Goal: Check status: Check status

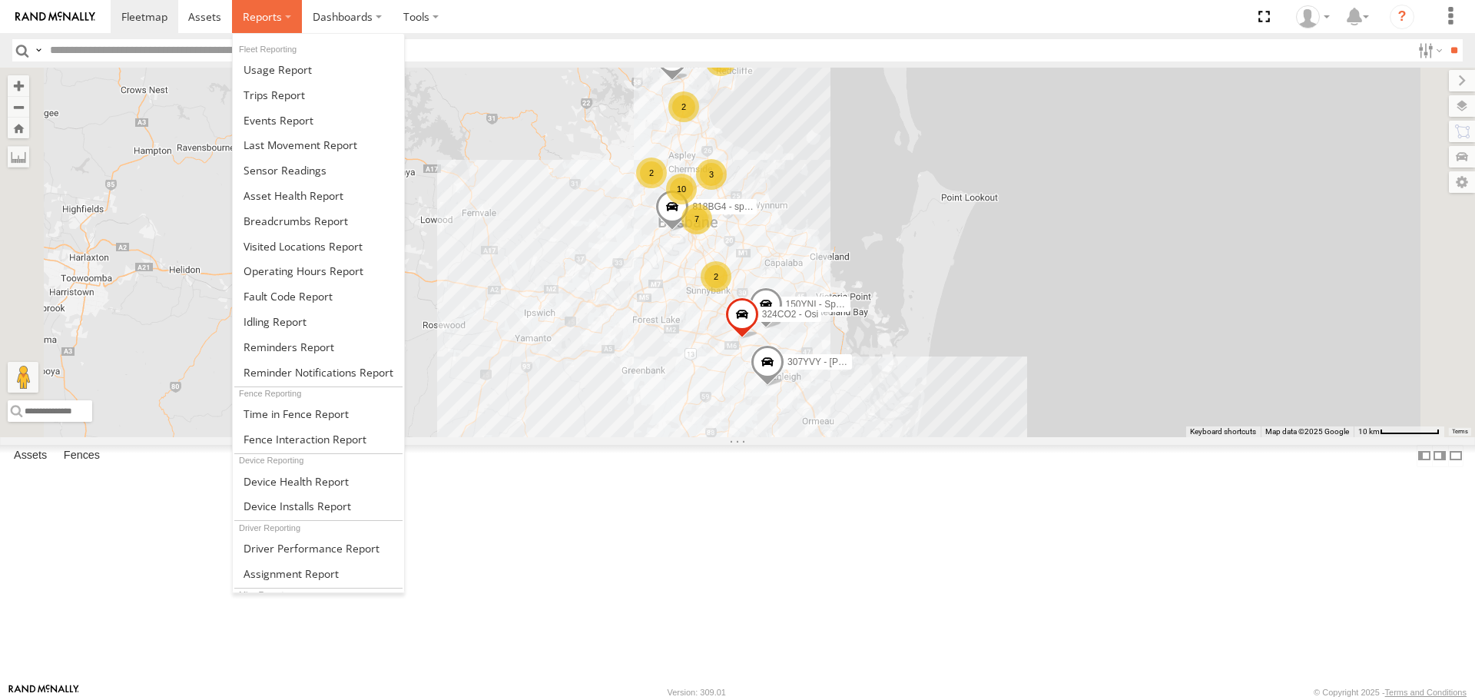
click at [285, 12] on label at bounding box center [267, 16] width 70 height 33
click at [295, 226] on span at bounding box center [296, 221] width 104 height 15
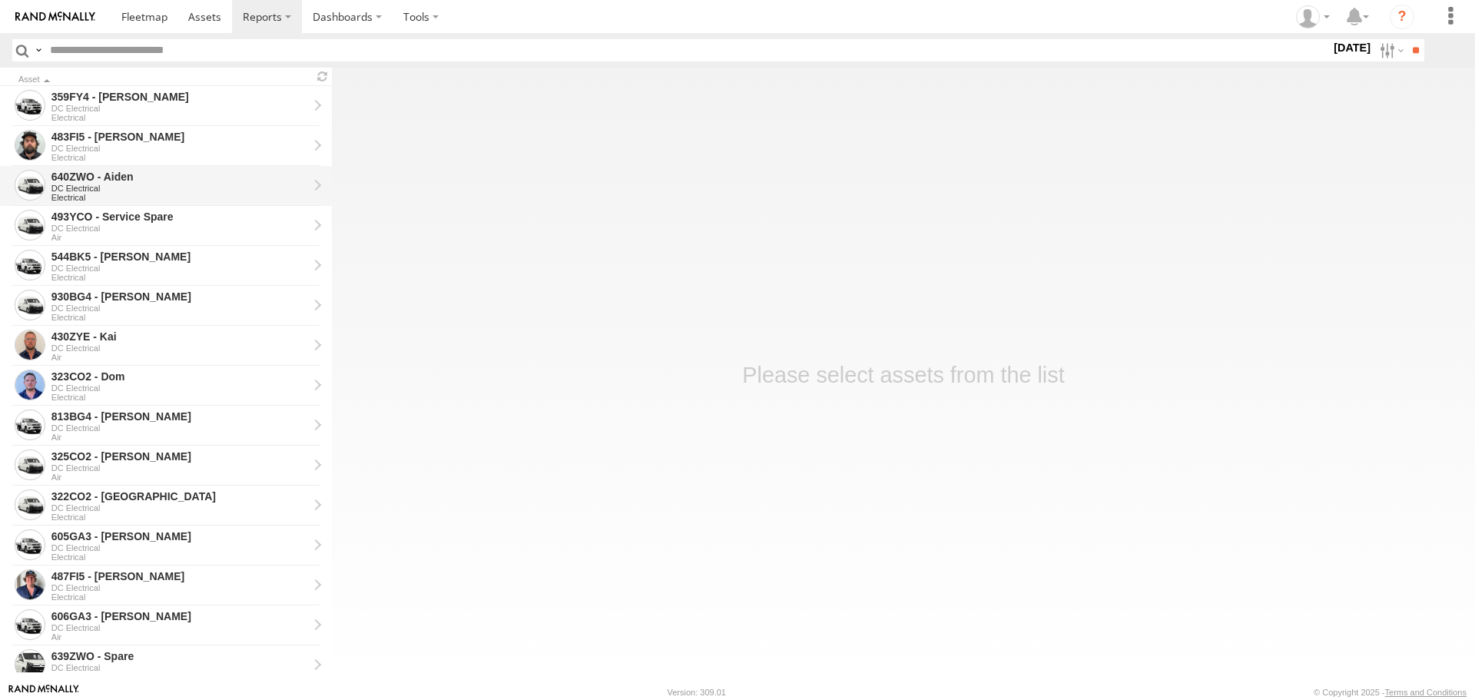
click at [127, 174] on div "640ZWO - Aiden" at bounding box center [179, 177] width 257 height 14
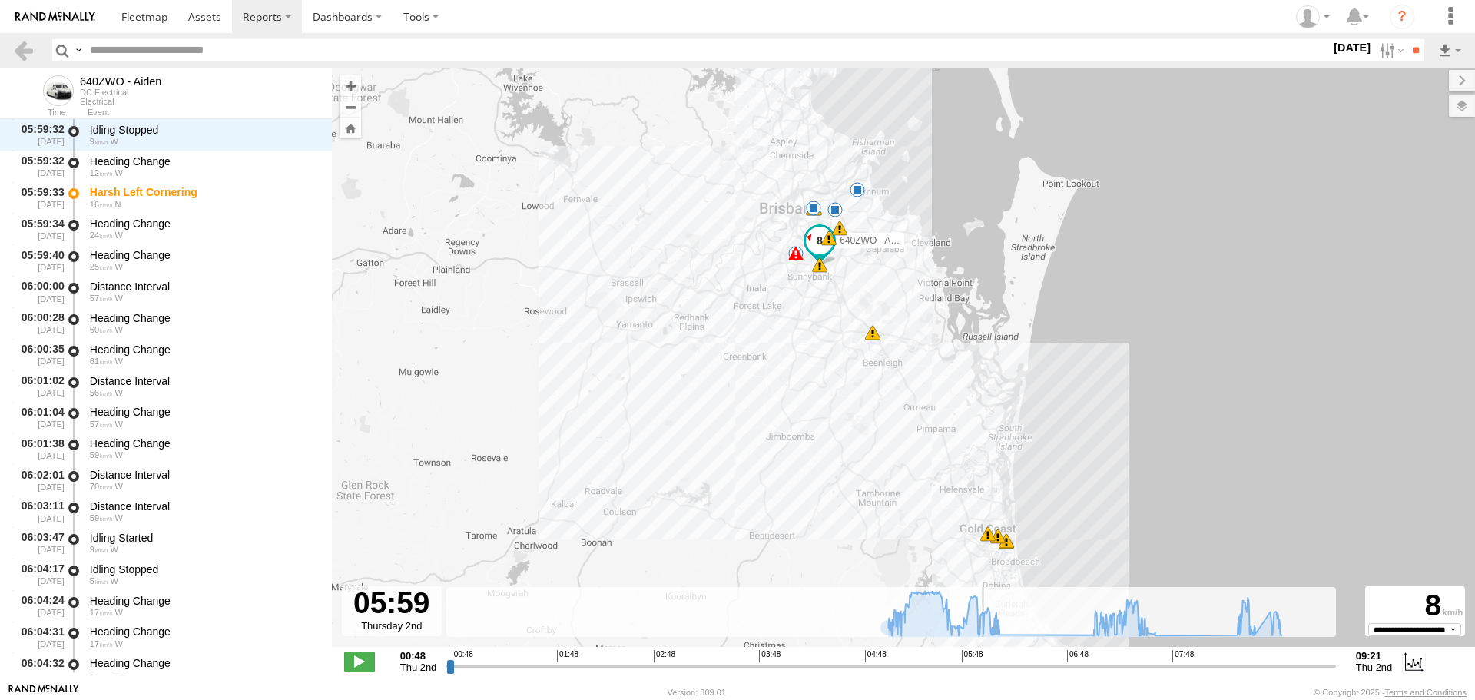
drag, startPoint x: 449, startPoint y: 671, endPoint x: 984, endPoint y: 661, distance: 534.7
click at [984, 661] on input "range" at bounding box center [891, 665] width 890 height 15
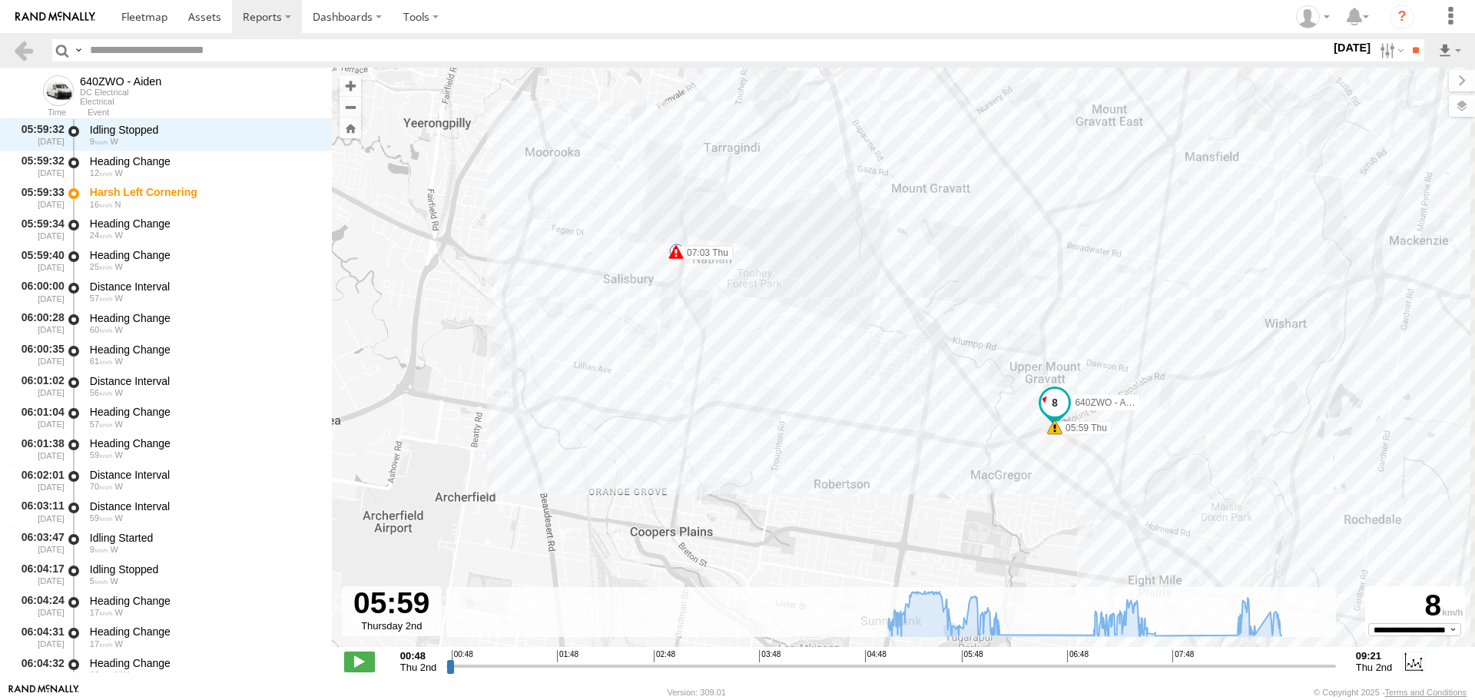
drag, startPoint x: 902, startPoint y: 455, endPoint x: 796, endPoint y: 537, distance: 134.1
click at [799, 537] on div "640ZWO - Aiden 05:05 Thu 05:05 Thu 05:08 Thu 05:10 Thu 05:39 Thu 05:59 Thu 06:0…" at bounding box center [903, 365] width 1143 height 595
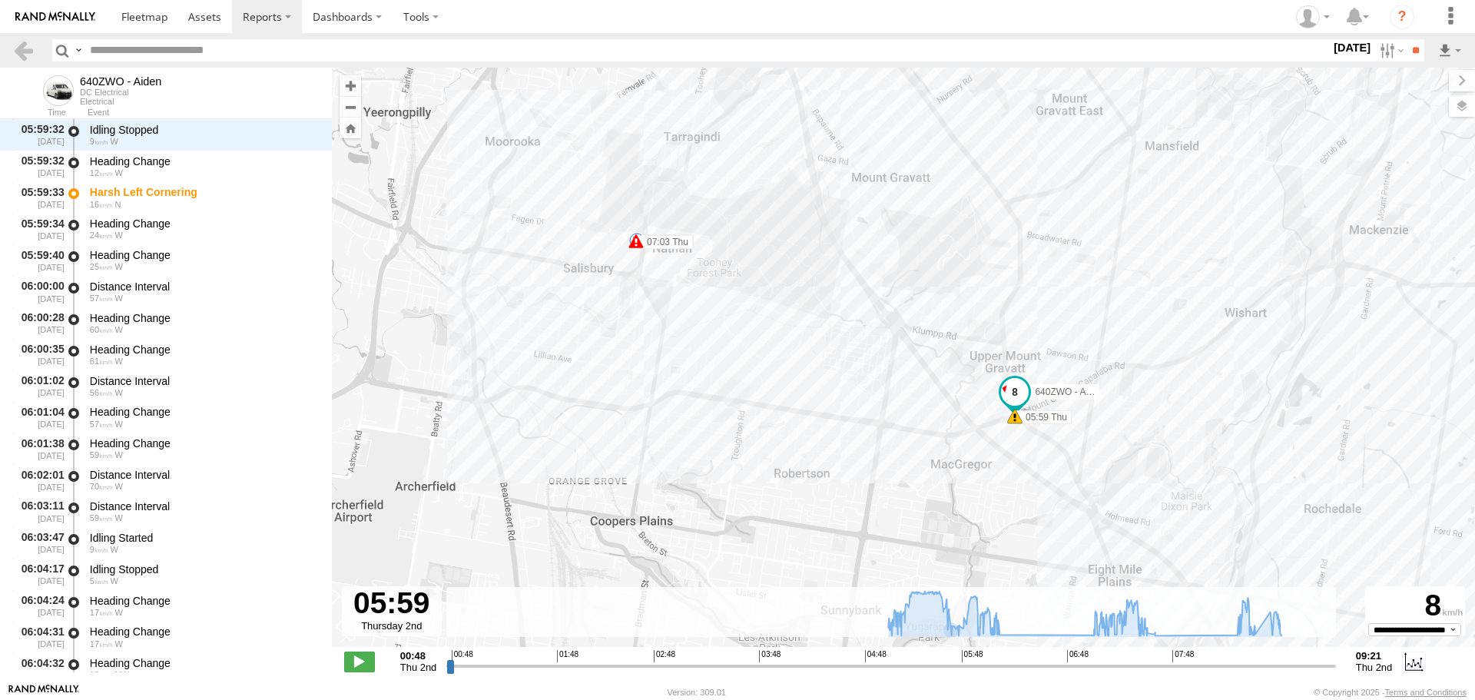
drag, startPoint x: 797, startPoint y: 519, endPoint x: 753, endPoint y: 509, distance: 45.5
click at [753, 509] on div "640ZWO - Aiden 05:05 Thu 05:05 Thu 05:08 Thu 05:10 Thu 05:39 Thu 05:59 Thu 06:0…" at bounding box center [903, 365] width 1143 height 595
drag, startPoint x: 986, startPoint y: 666, endPoint x: 998, endPoint y: 667, distance: 11.5
click at [998, 667] on input "range" at bounding box center [891, 665] width 890 height 15
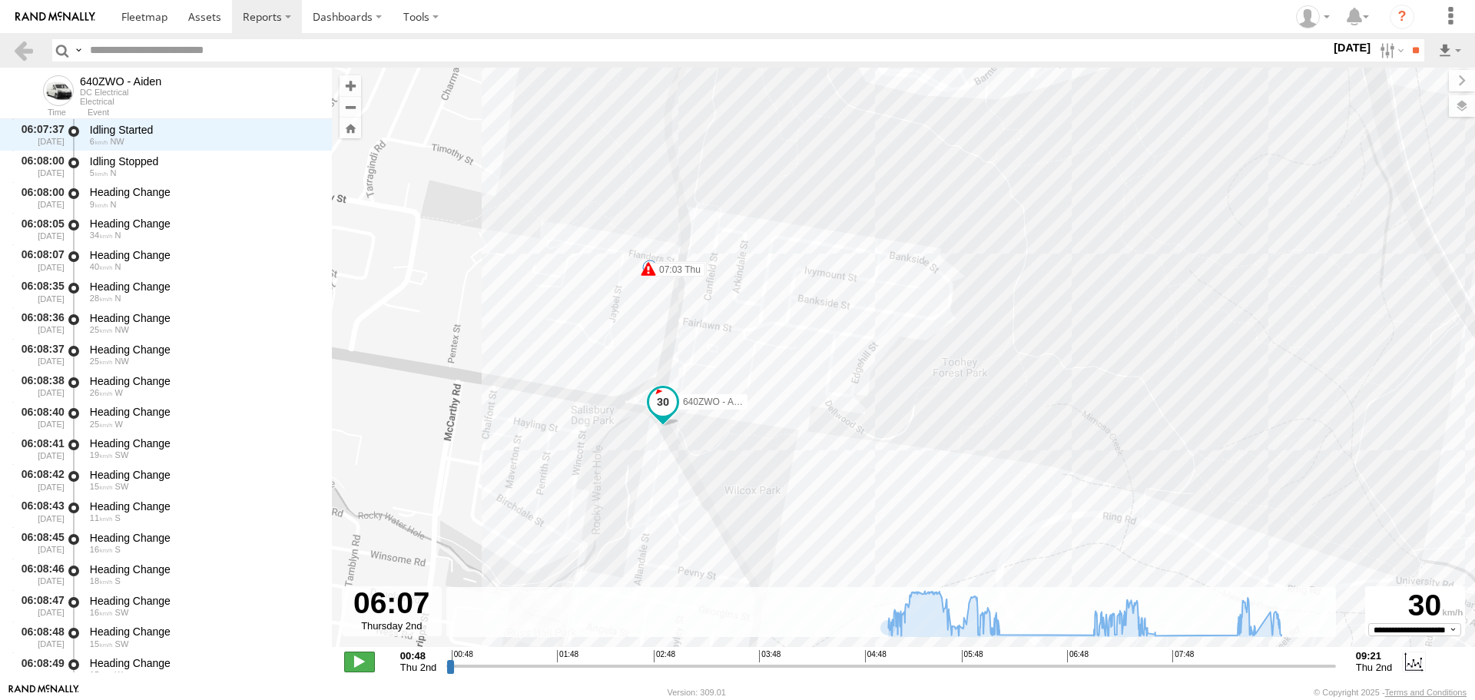
click at [359, 660] on span at bounding box center [359, 661] width 31 height 20
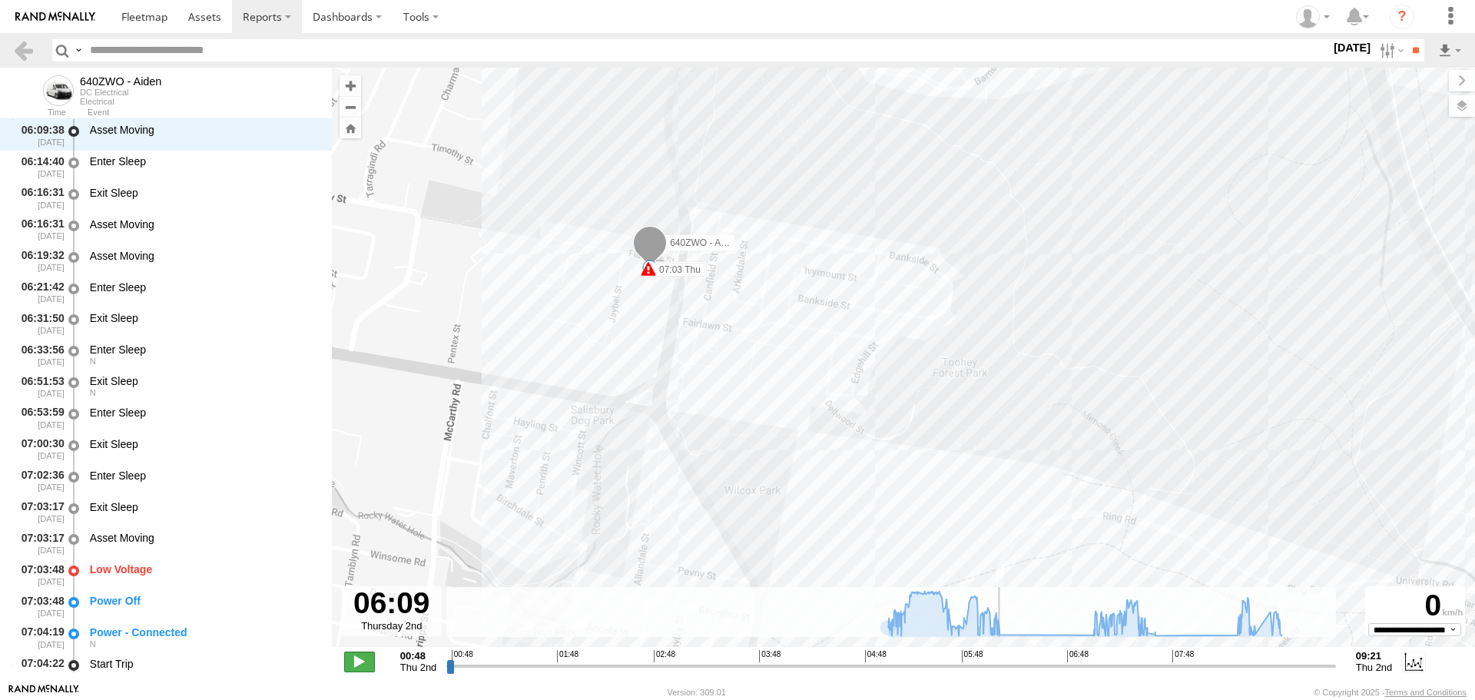
click at [359, 660] on span at bounding box center [359, 661] width 31 height 20
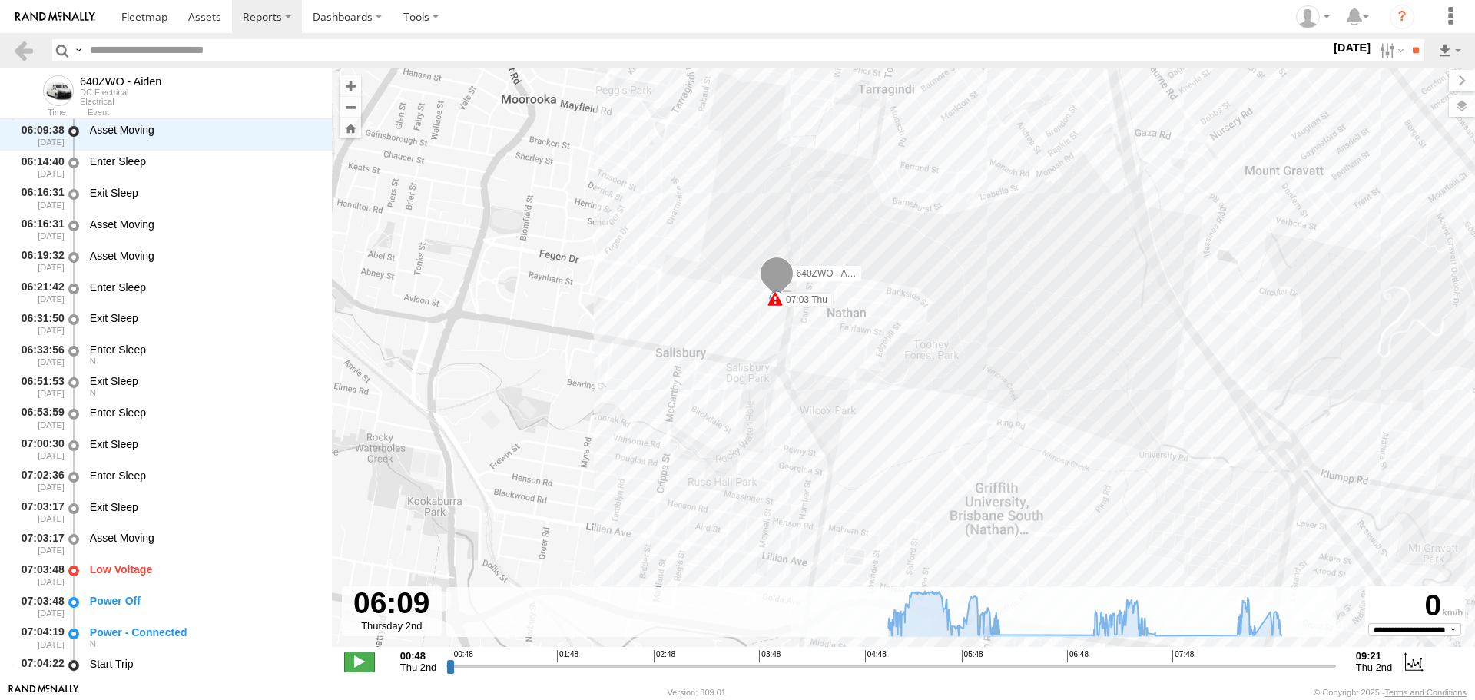
click at [357, 664] on span at bounding box center [359, 661] width 31 height 20
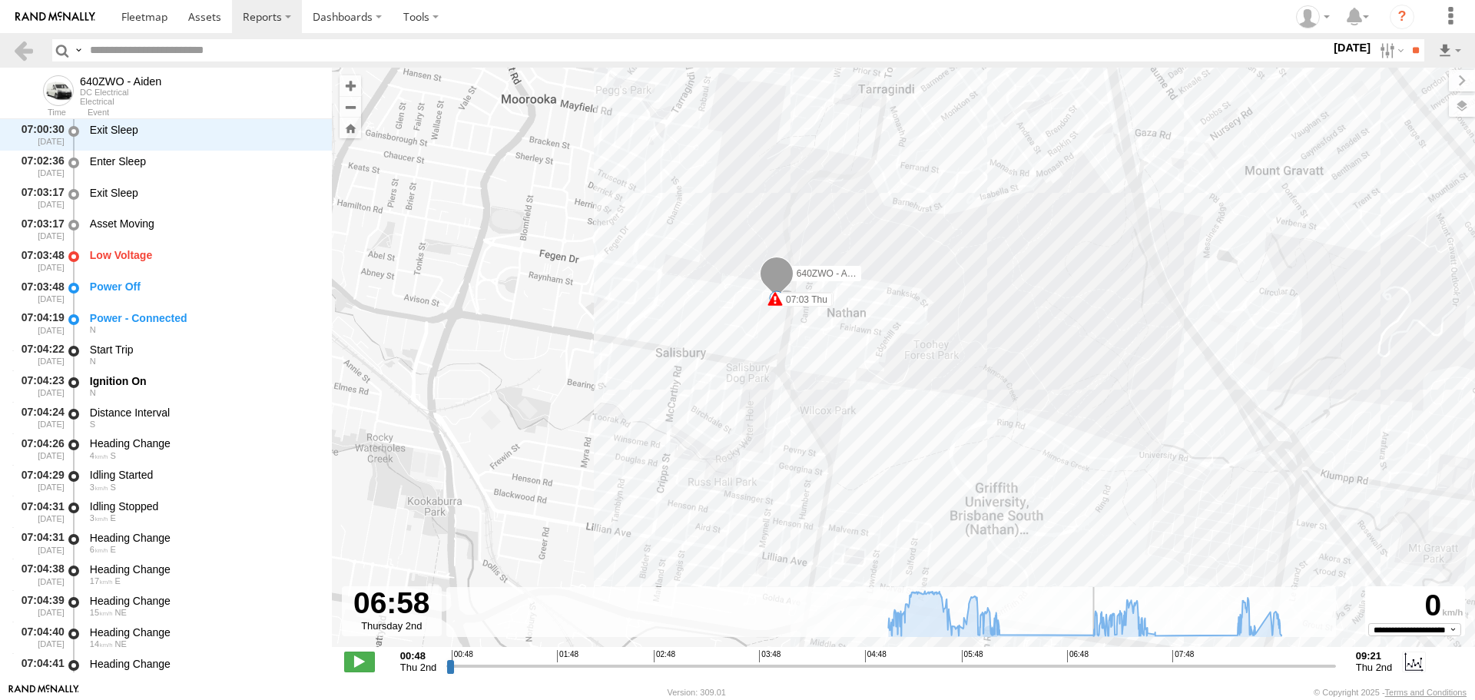
drag, startPoint x: 1013, startPoint y: 664, endPoint x: 1085, endPoint y: 663, distance: 71.5
click at [1085, 663] on input "range" at bounding box center [891, 665] width 890 height 15
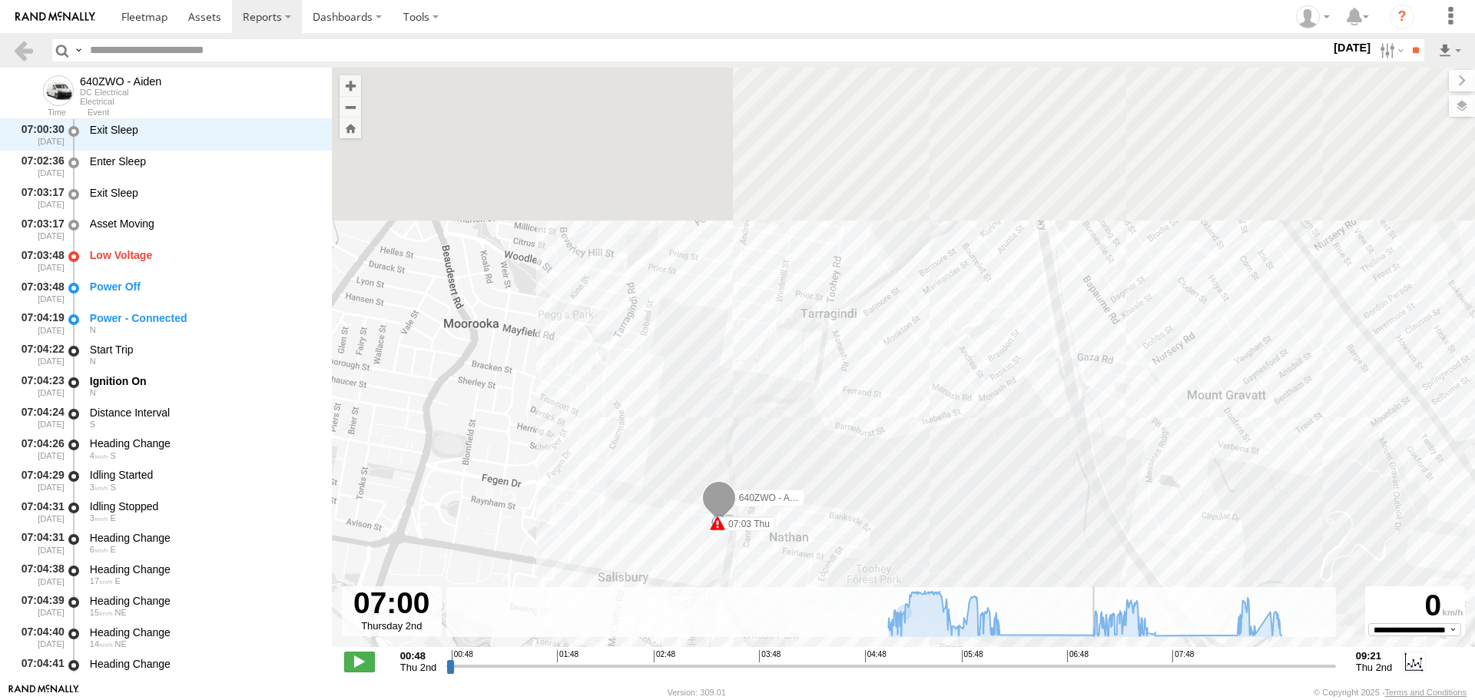
drag, startPoint x: 986, startPoint y: 332, endPoint x: 952, endPoint y: 535, distance: 206.5
click at [921, 572] on div "640ZWO - Aiden 05:05 Thu 05:05 Thu 05:08 Thu 05:10 Thu 05:39 Thu 05:59 Thu 06:0…" at bounding box center [903, 365] width 1143 height 595
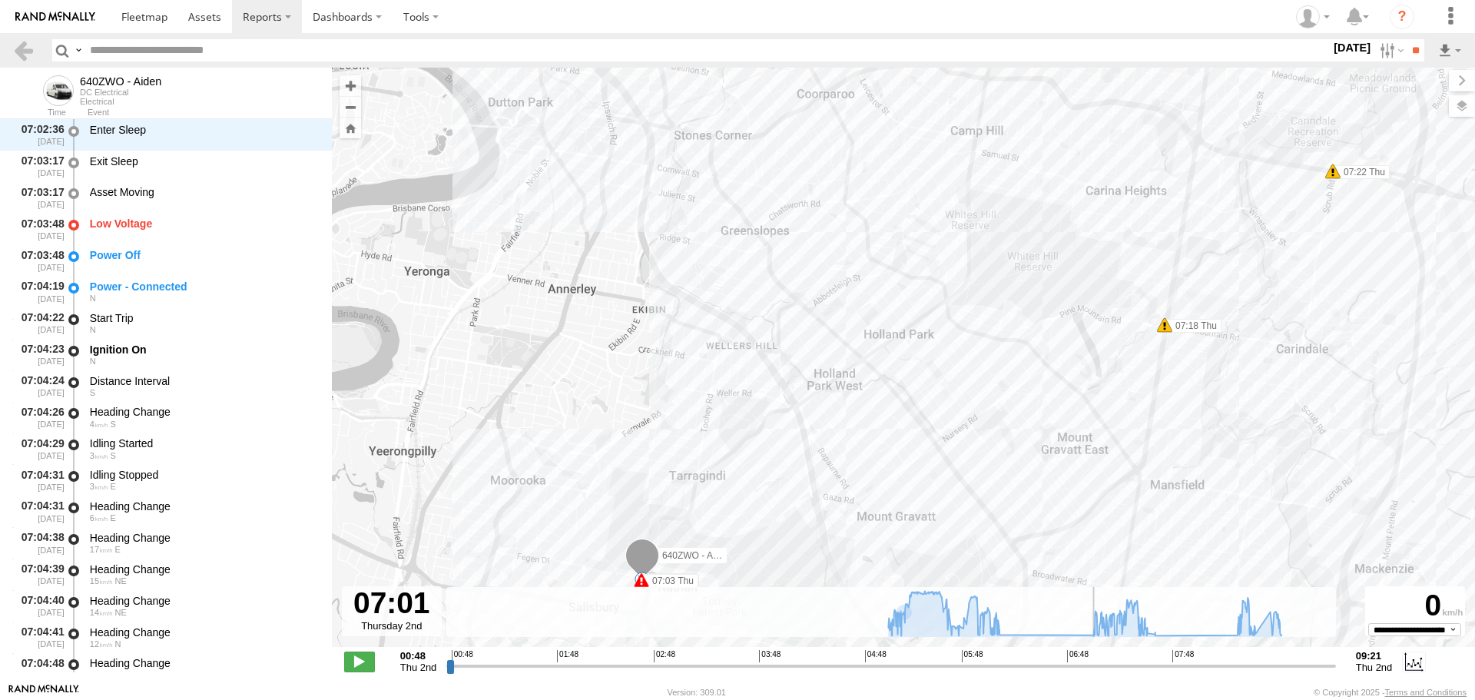
drag, startPoint x: 1123, startPoint y: 390, endPoint x: 902, endPoint y: 472, distance: 236.0
click at [903, 472] on div "640ZWO - Aiden 05:05 Thu 05:05 Thu 05:08 Thu 05:10 Thu 05:39 Thu 05:59 Thu 06:0…" at bounding box center [903, 365] width 1143 height 595
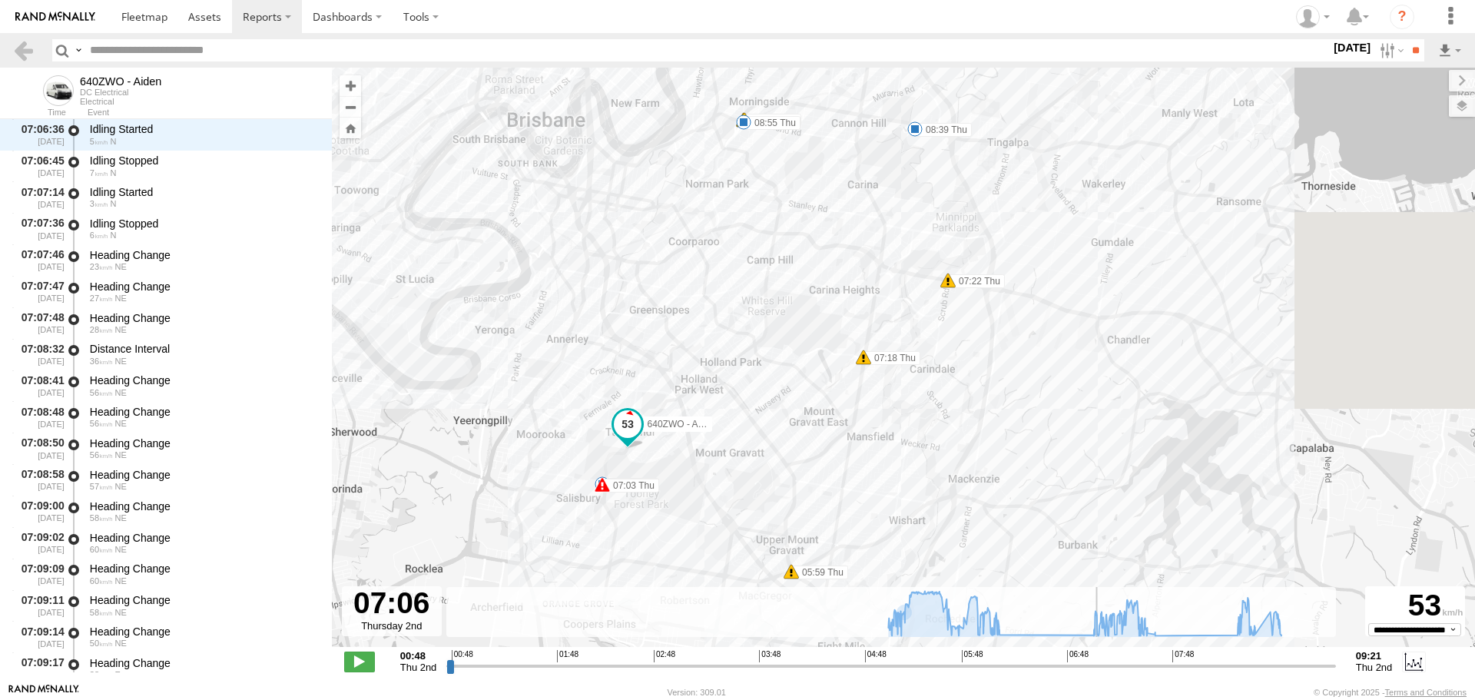
drag, startPoint x: 1203, startPoint y: 350, endPoint x: 858, endPoint y: 449, distance: 358.9
click at [862, 446] on div "640ZWO - Aiden 05:05 Thu 05:05 Thu 05:08 Thu 05:10 Thu 05:39 Thu 05:59 Thu 06:0…" at bounding box center [903, 365] width 1143 height 595
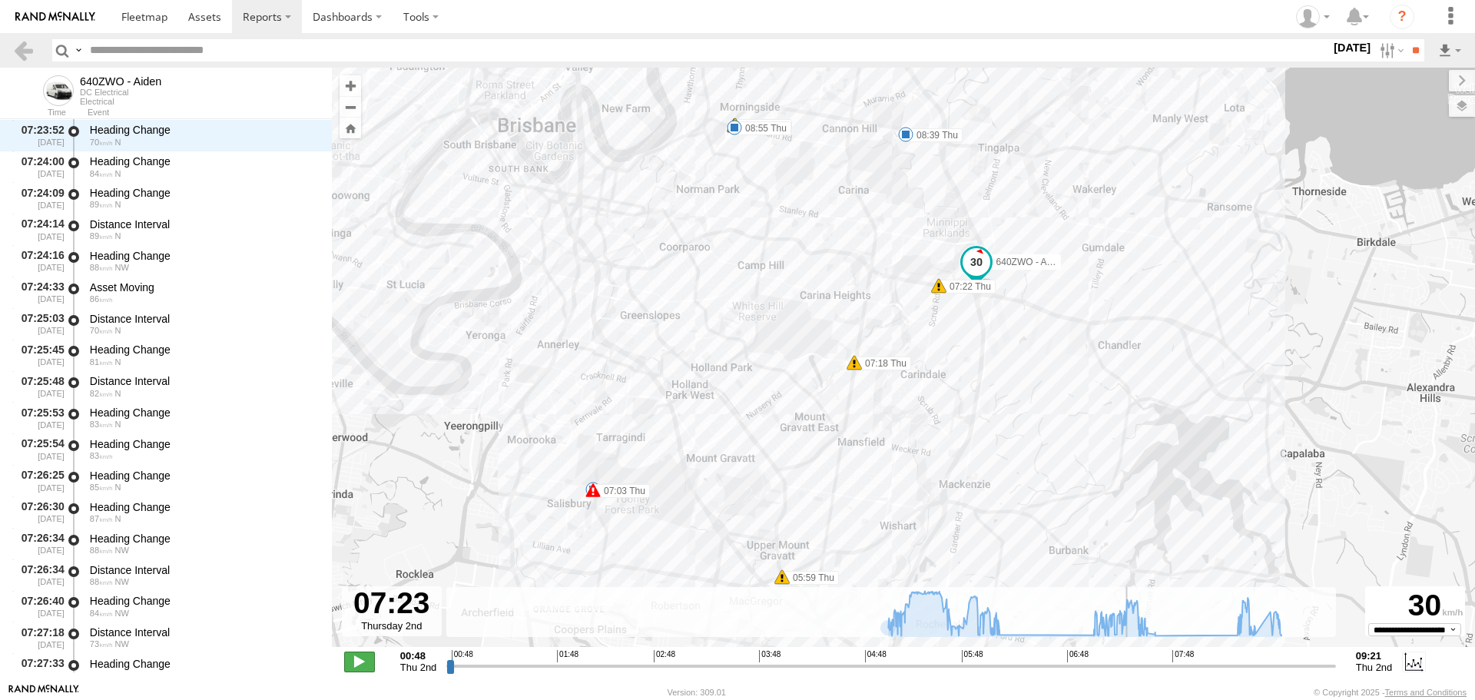
click at [369, 659] on span at bounding box center [359, 661] width 31 height 20
drag, startPoint x: 1130, startPoint y: 666, endPoint x: 1117, endPoint y: 666, distance: 13.1
click at [1117, 666] on input "range" at bounding box center [891, 665] width 890 height 15
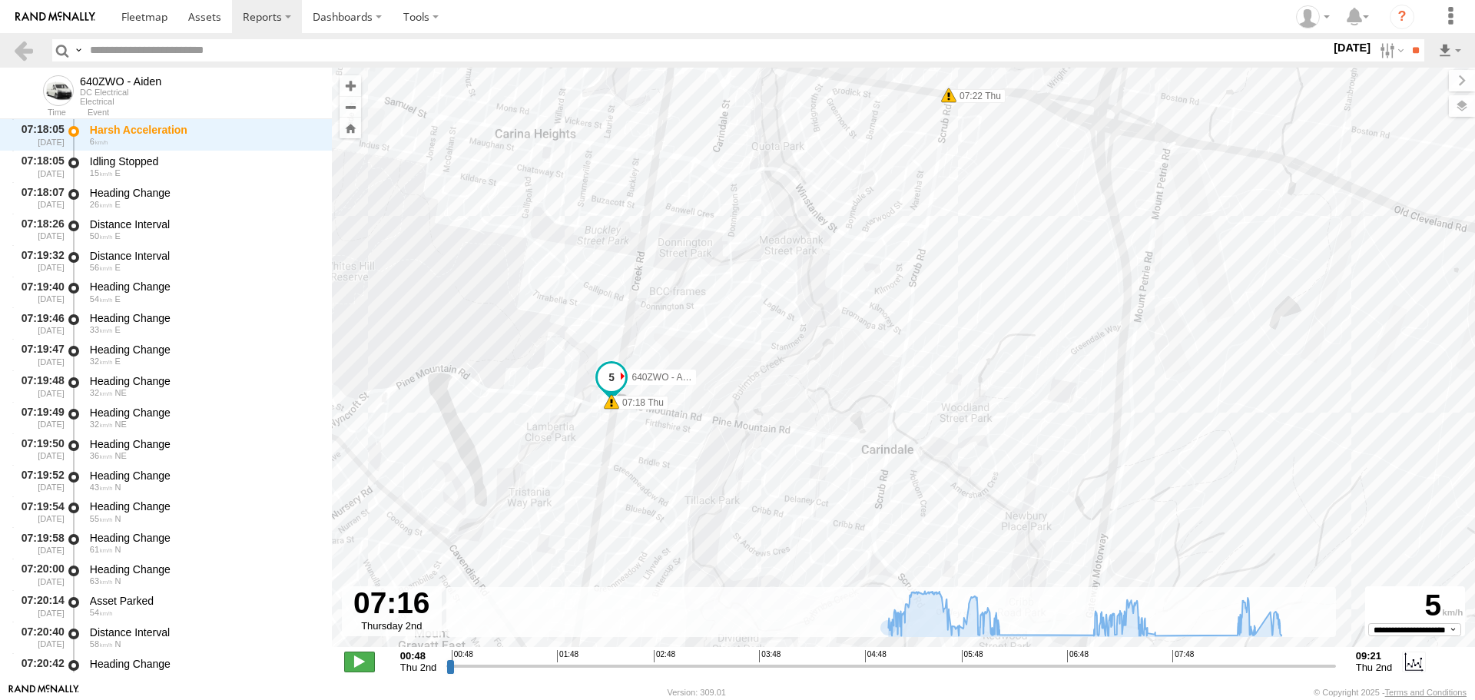
click at [353, 662] on span at bounding box center [359, 661] width 31 height 20
click at [353, 661] on span at bounding box center [359, 661] width 31 height 20
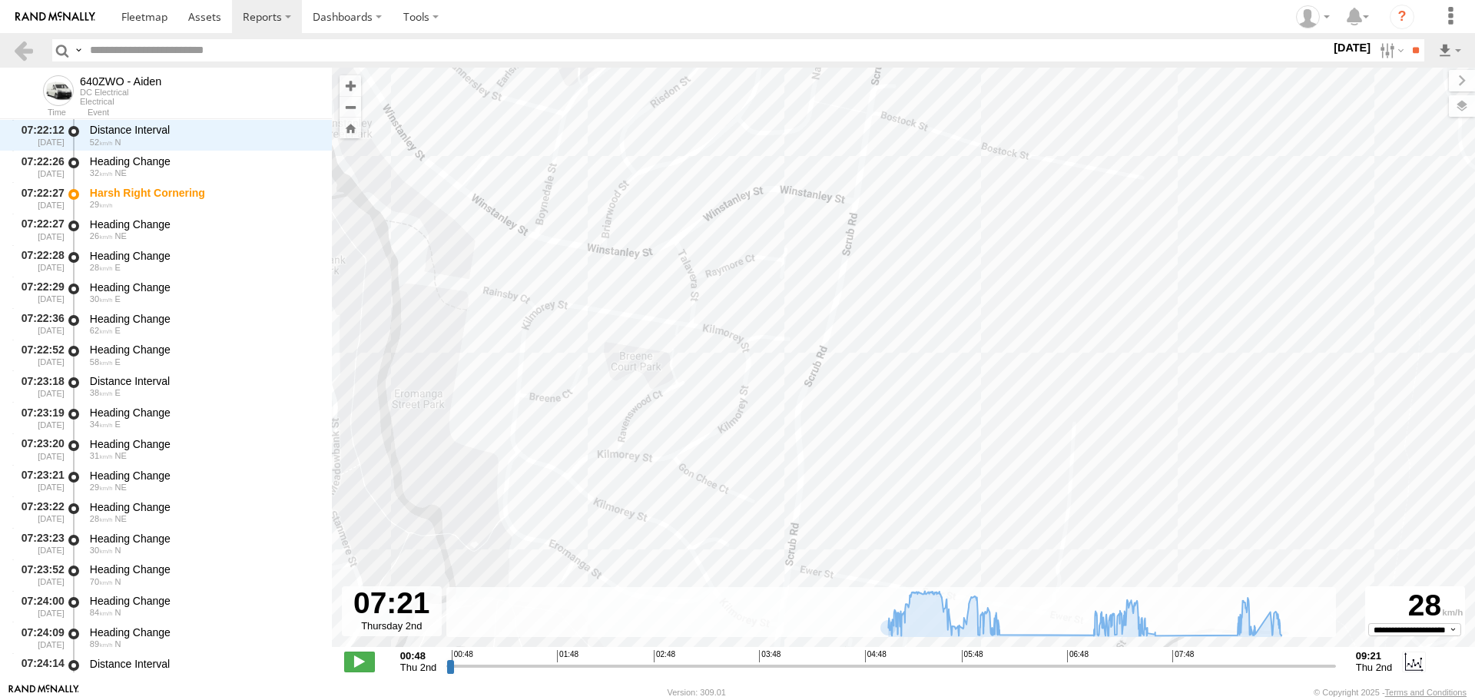
click at [853, 227] on div "640ZWO - Aiden 05:05 Thu 05:05 Thu 05:08 Thu 05:10 Thu 05:39 Thu 05:59 Thu 06:0…" at bounding box center [903, 365] width 1143 height 595
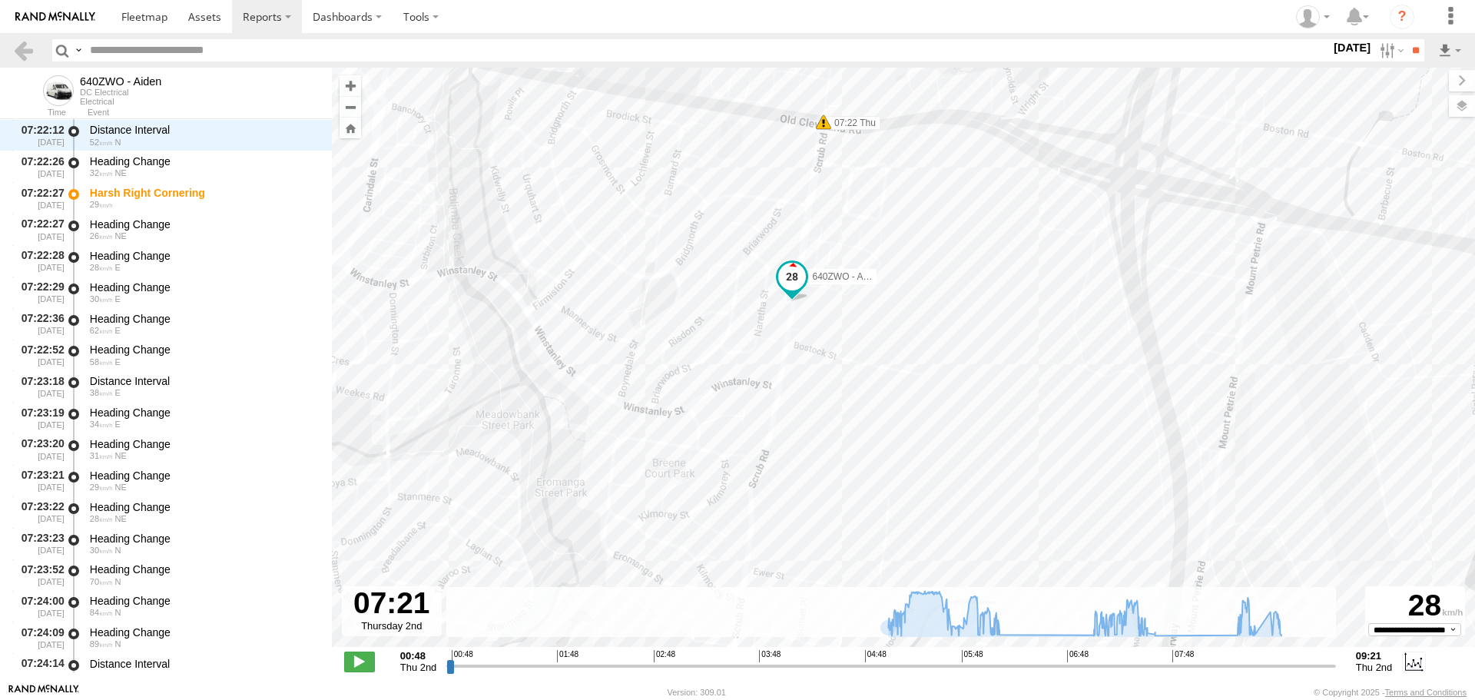
drag, startPoint x: 799, startPoint y: 177, endPoint x: 793, endPoint y: 291, distance: 114.6
click at [793, 291] on div "640ZWO - Aiden" at bounding box center [792, 280] width 34 height 41
click at [962, 320] on div "640ZWO - Aiden 05:05 Thu 05:05 Thu 05:08 Thu 05:10 Thu 05:39 Thu 05:59 Thu 06:0…" at bounding box center [903, 365] width 1143 height 595
drag, startPoint x: 781, startPoint y: 305, endPoint x: 790, endPoint y: 244, distance: 62.0
click at [790, 244] on span at bounding box center [791, 251] width 28 height 28
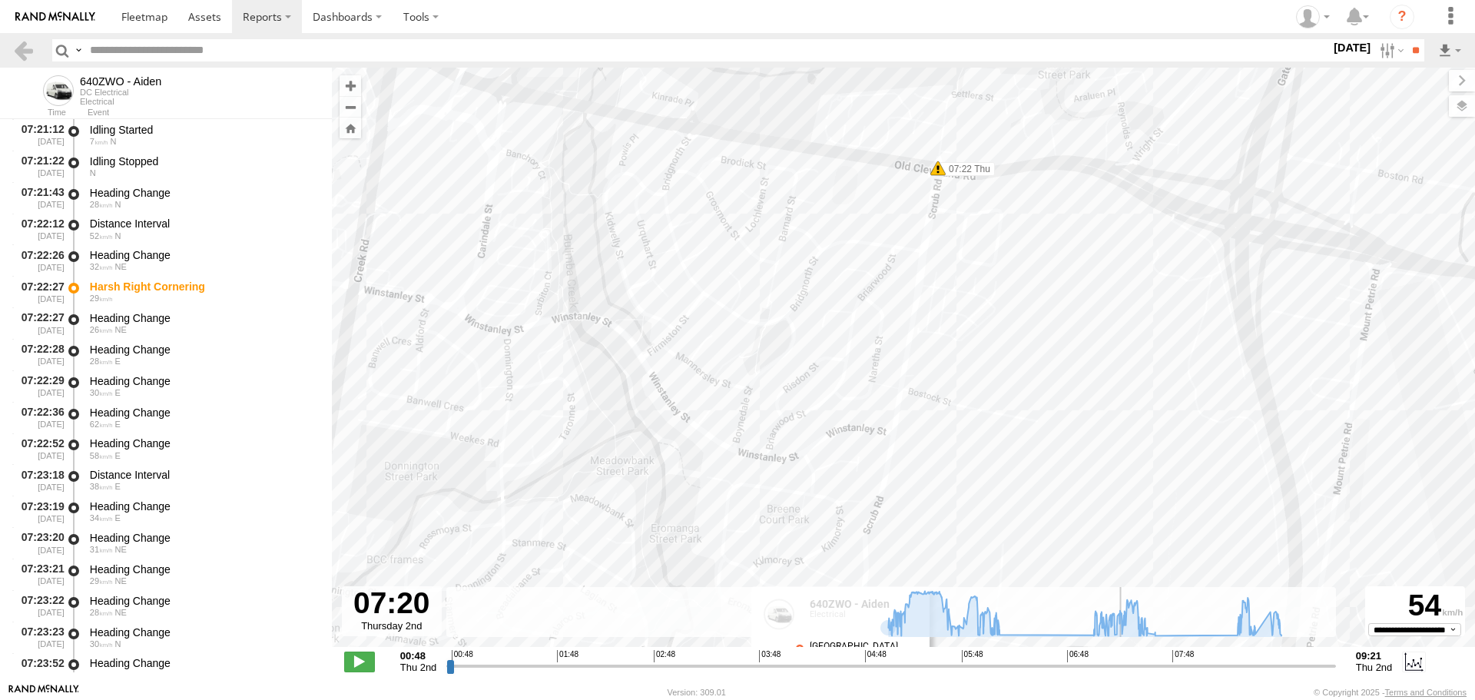
scroll to position [14627, 0]
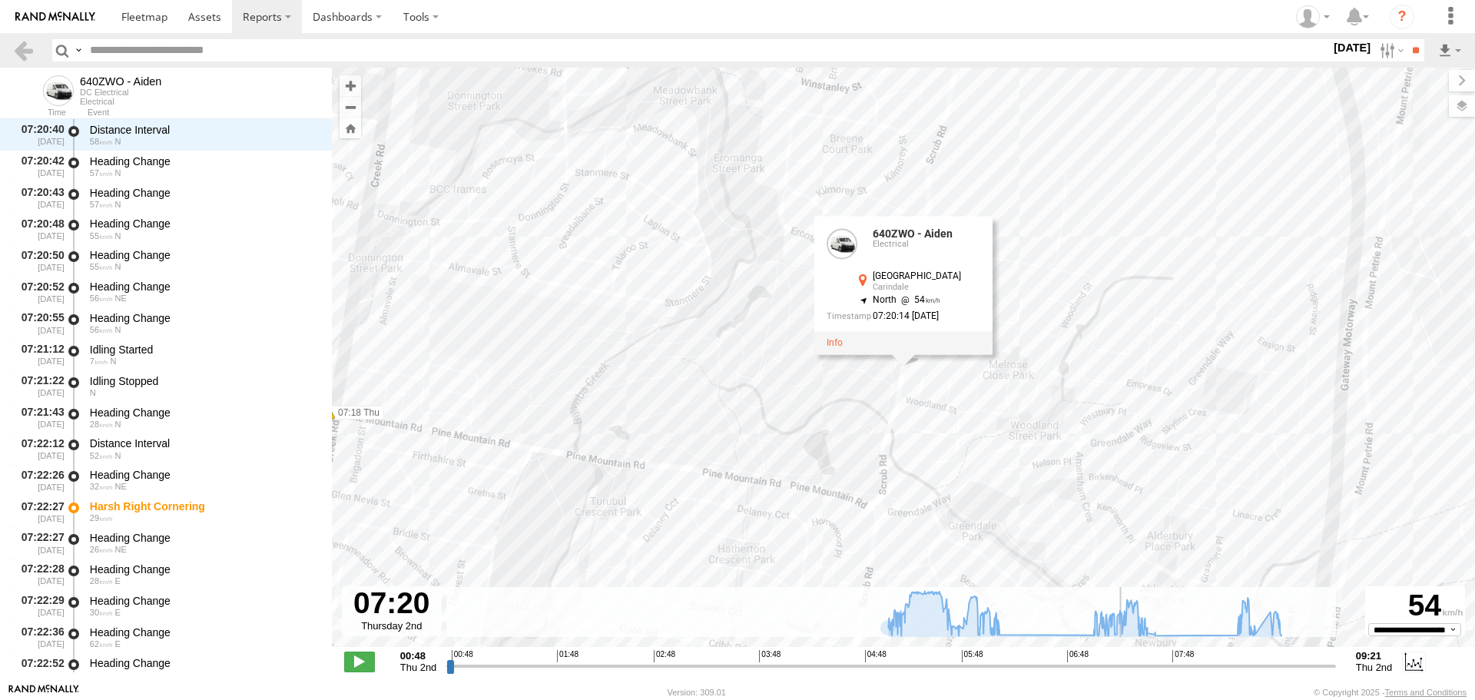
click at [1123, 665] on input "range" at bounding box center [891, 665] width 890 height 15
click at [360, 668] on span at bounding box center [359, 661] width 31 height 20
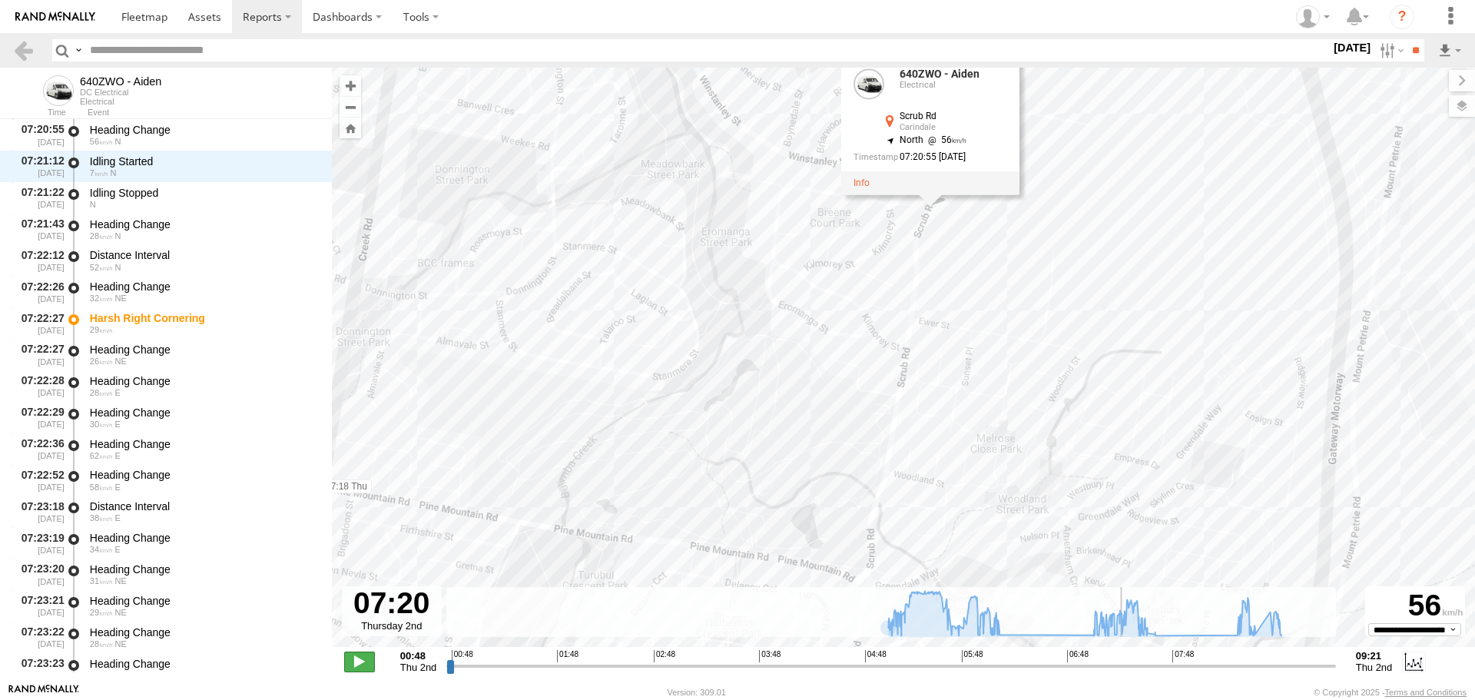
scroll to position [14846, 0]
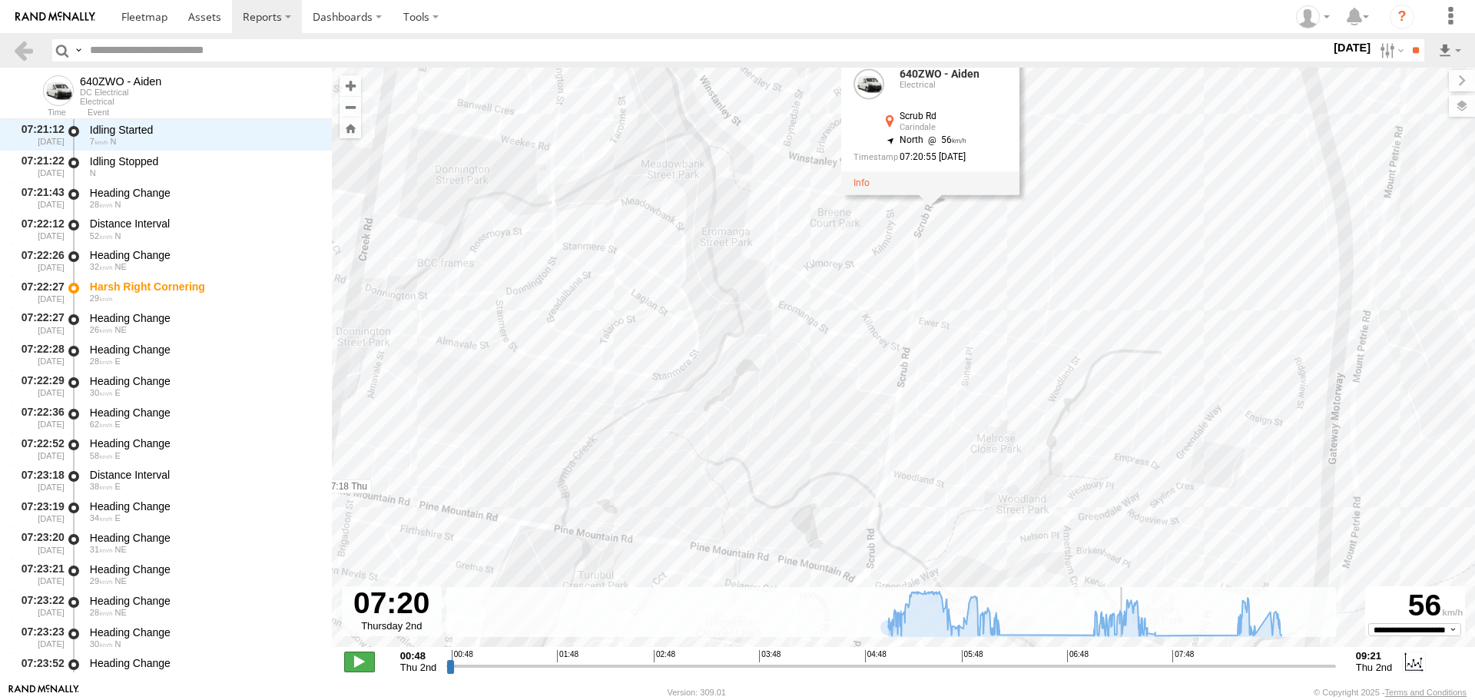
click at [360, 668] on span at bounding box center [359, 661] width 31 height 20
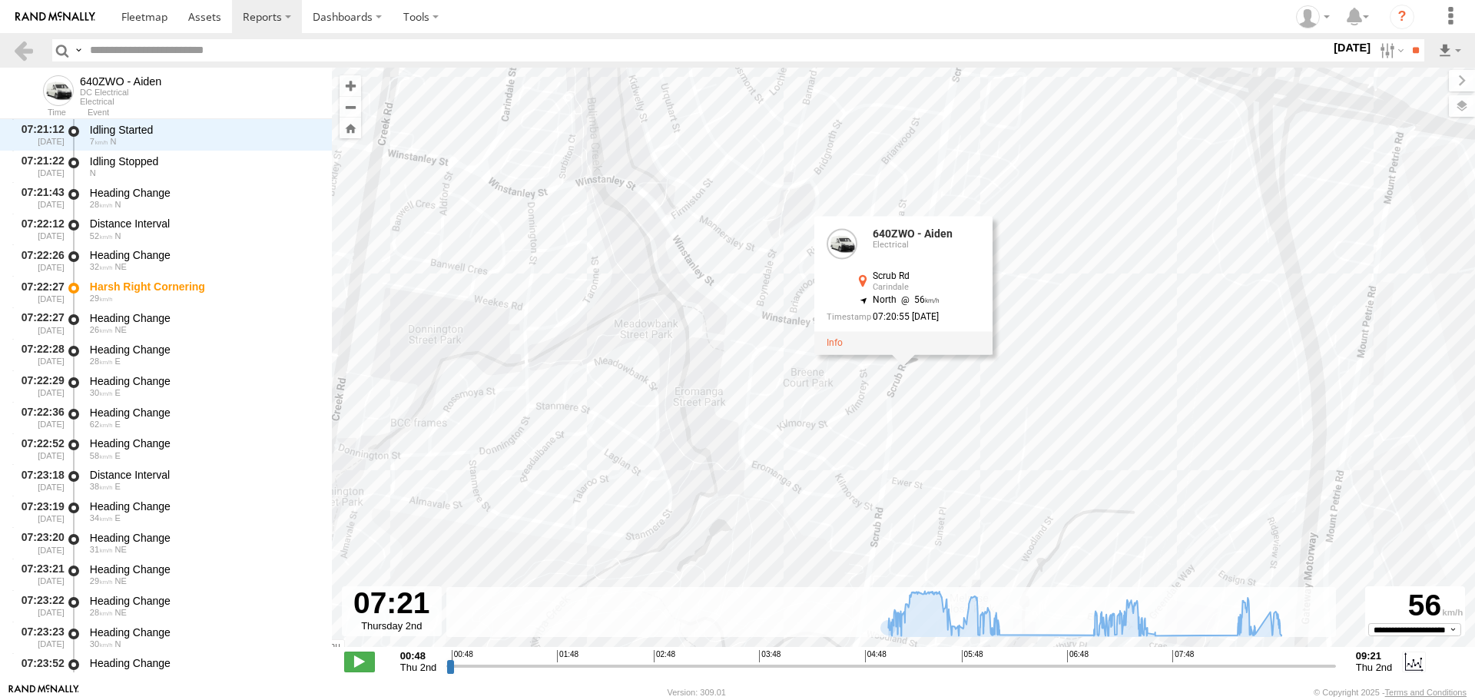
click at [1098, 384] on div "640ZWO - Aiden 05:05 Thu 05:05 Thu 05:08 Thu 05:10 Thu 05:39 Thu 05:59 Thu 06:0…" at bounding box center [903, 365] width 1143 height 595
click at [356, 663] on span at bounding box center [359, 661] width 31 height 20
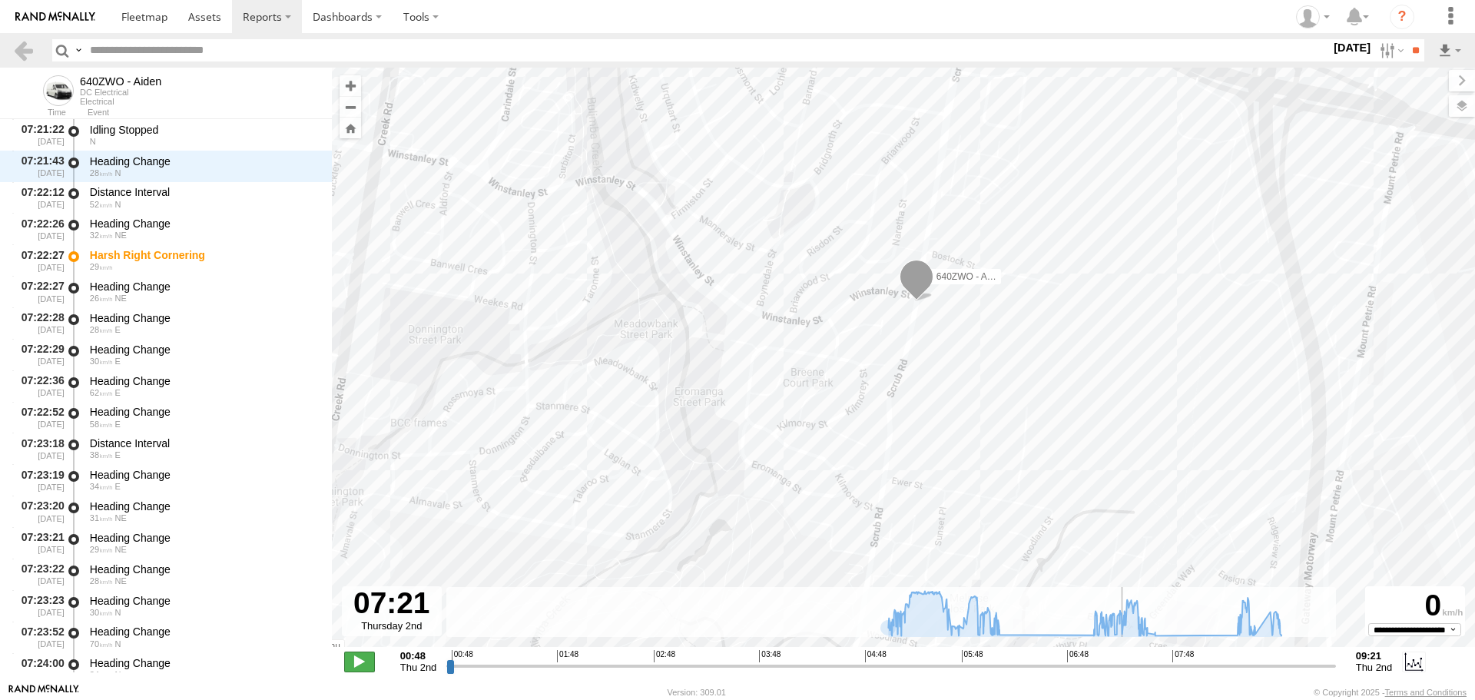
scroll to position [14909, 0]
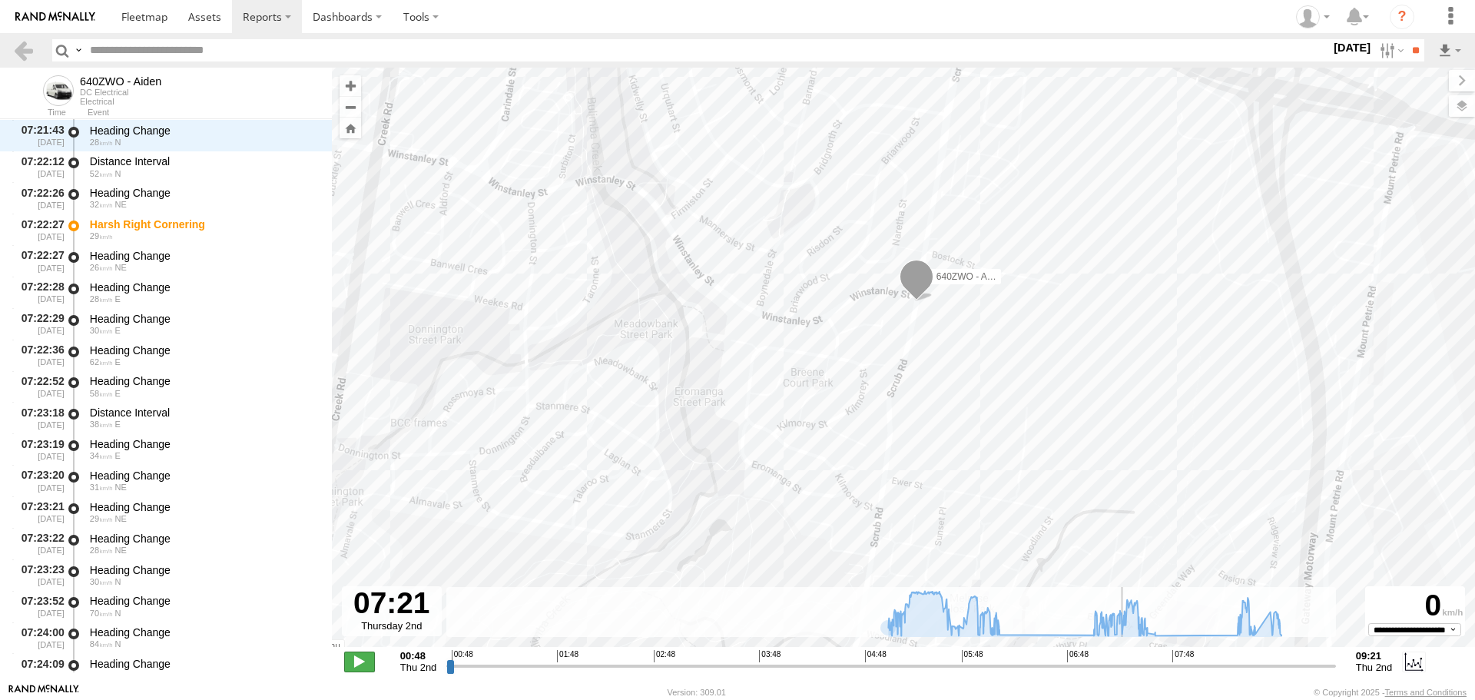
click at [356, 663] on span at bounding box center [359, 661] width 31 height 20
click at [356, 661] on span at bounding box center [359, 661] width 31 height 20
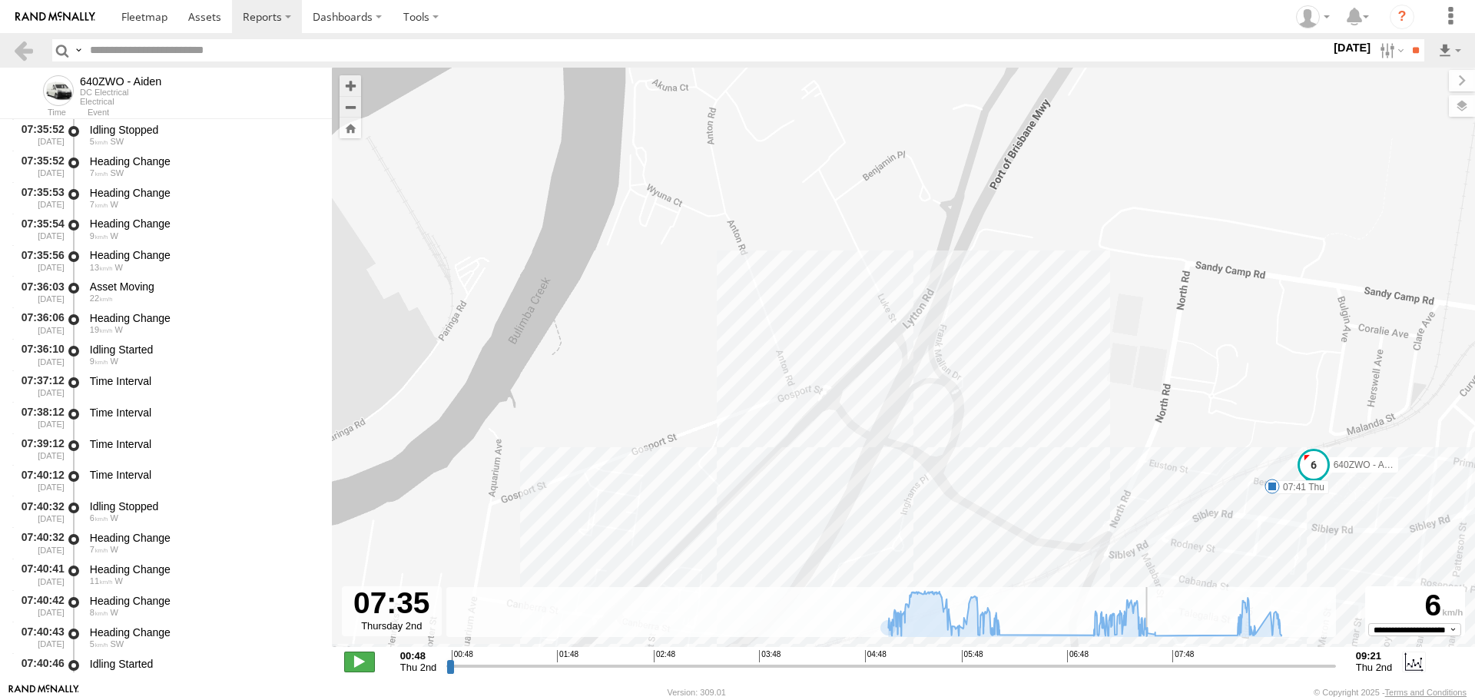
click at [356, 661] on span at bounding box center [359, 661] width 31 height 20
click at [358, 662] on span at bounding box center [359, 661] width 31 height 20
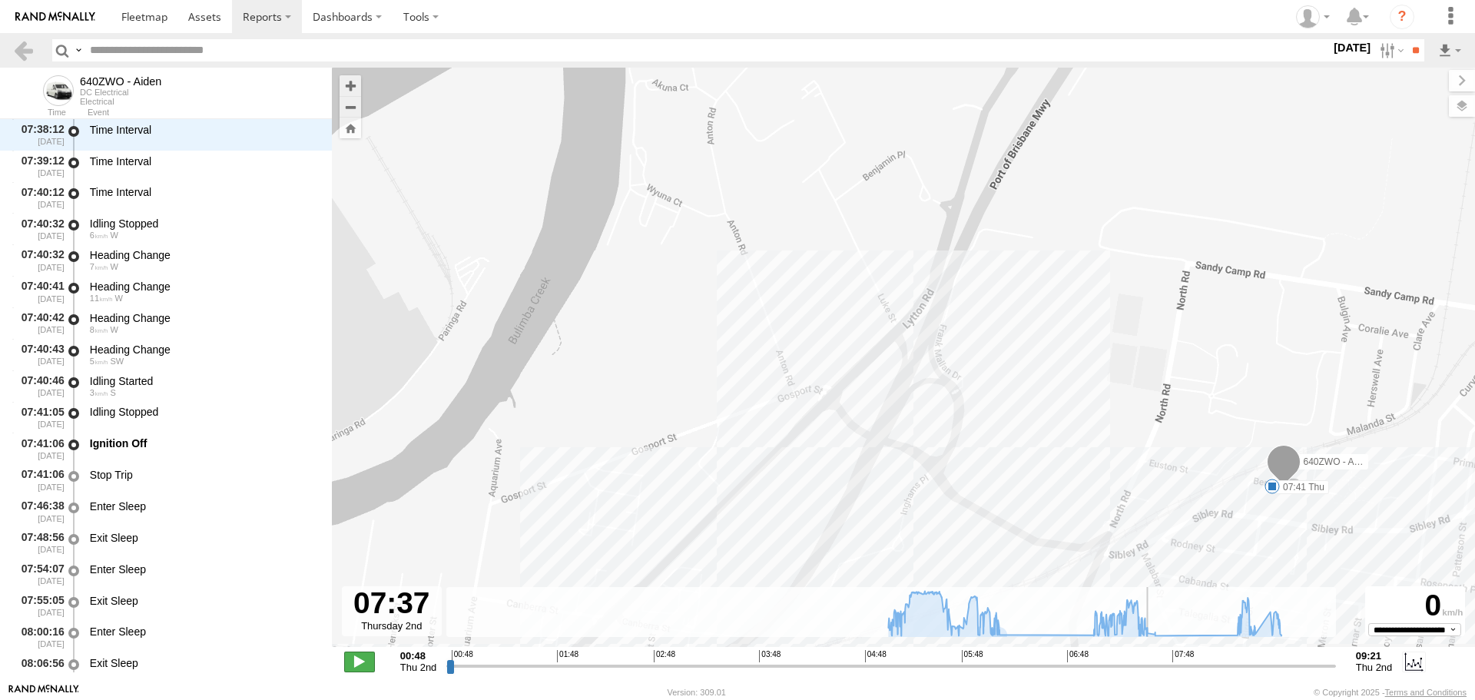
click at [355, 662] on span at bounding box center [359, 661] width 31 height 20
type input "**********"
